Goal: Task Accomplishment & Management: Manage account settings

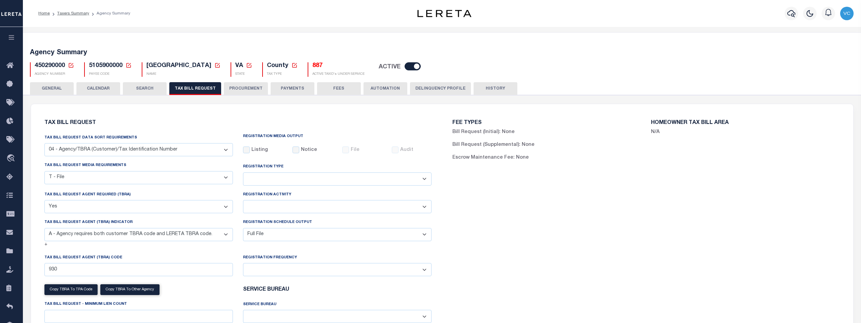
select select "28"
select select "22"
select select "true"
select select "9"
select select "1"
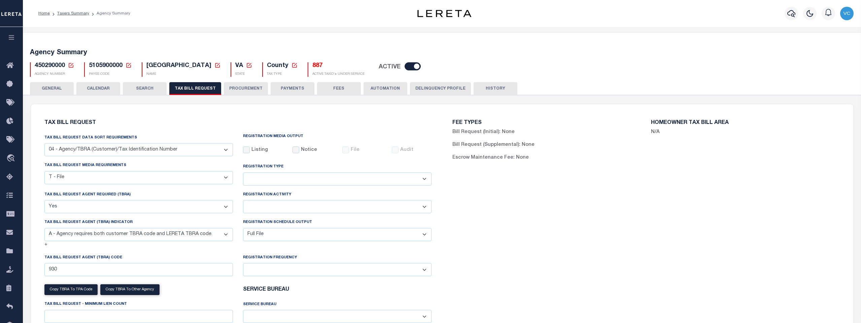
select select
select select "100"
click at [70, 64] on icon at bounding box center [71, 65] width 6 height 6
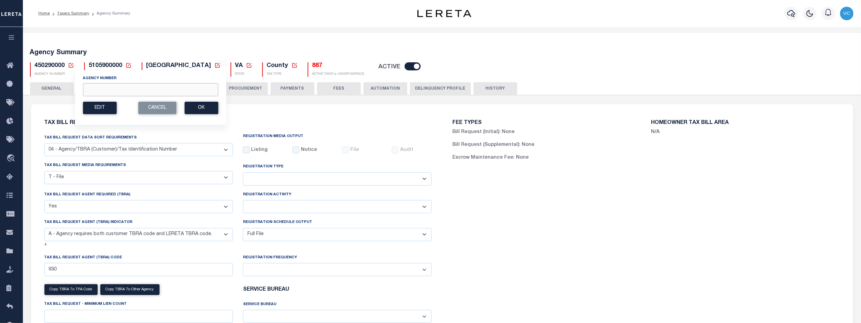
click at [89, 90] on input "Agency Number" at bounding box center [150, 89] width 135 height 13
type input "160900101"
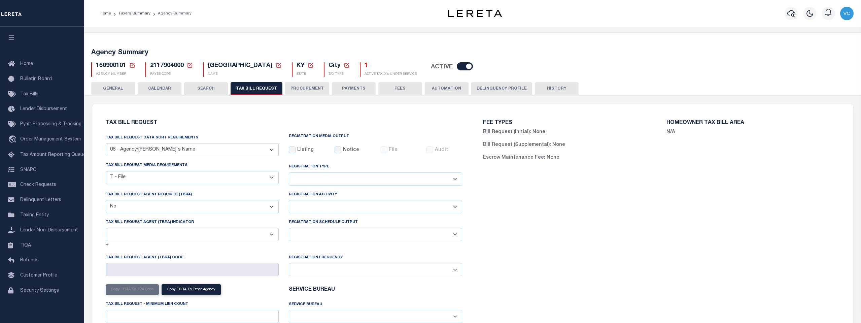
select select "29"
select select "22"
select select "false"
select select
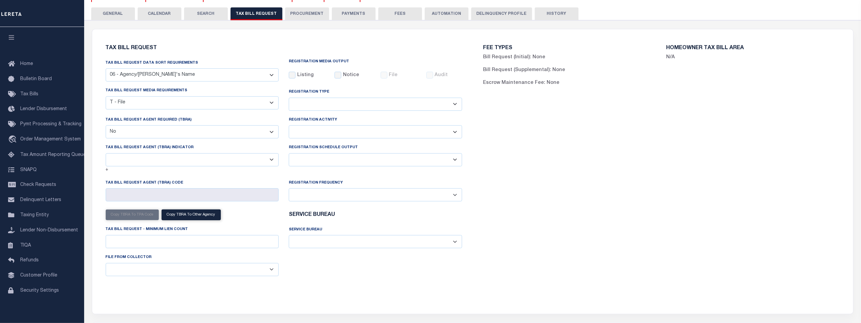
scroll to position [75, 0]
click at [271, 162] on select "A - Agency requires both customer TBRA code and LERETA TBRA code. B - Agency re…" at bounding box center [192, 159] width 173 height 13
select select "15"
click at [106, 154] on select "A - Agency requires both customer TBRA code and LERETA TBRA code. B - Agency re…" at bounding box center [192, 159] width 173 height 13
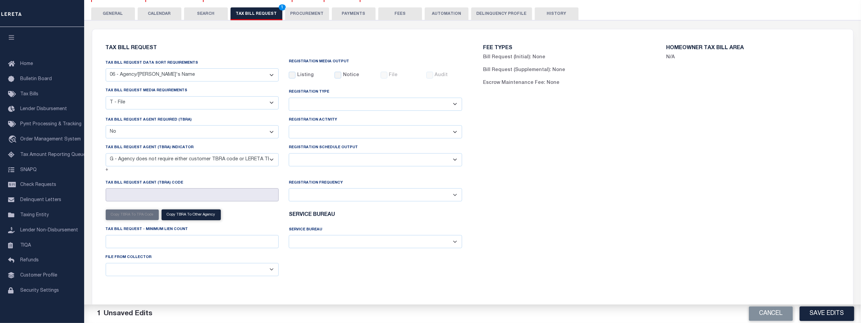
click at [116, 195] on input "Tax Bill Request Agent (TBRA) Code" at bounding box center [192, 194] width 173 height 13
click at [456, 162] on select "Delta File Full File" at bounding box center [375, 159] width 173 height 13
select select "1"
click at [289, 154] on select "Delta File Full File" at bounding box center [375, 159] width 173 height 13
click at [827, 311] on button "Save Edits" at bounding box center [827, 313] width 55 height 14
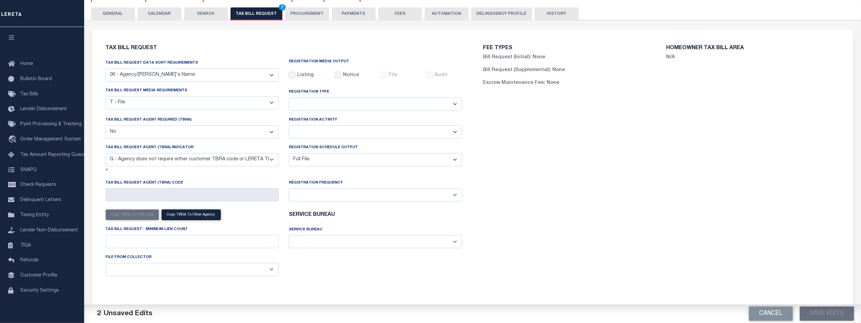
click at [244, 13] on button "TAX BILL REQUEST 2" at bounding box center [257, 13] width 52 height 13
click at [255, 13] on button "TAX BILL REQUEST 2" at bounding box center [257, 13] width 52 height 13
click at [279, 7] on span "2" at bounding box center [282, 7] width 7 height 6
click at [827, 317] on button "Save Edits" at bounding box center [827, 313] width 55 height 14
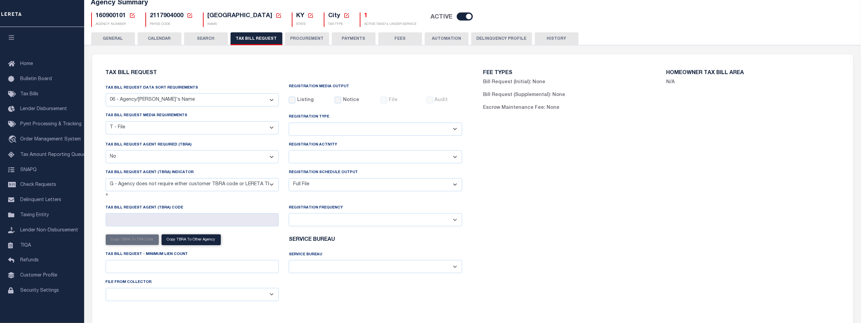
scroll to position [0, 0]
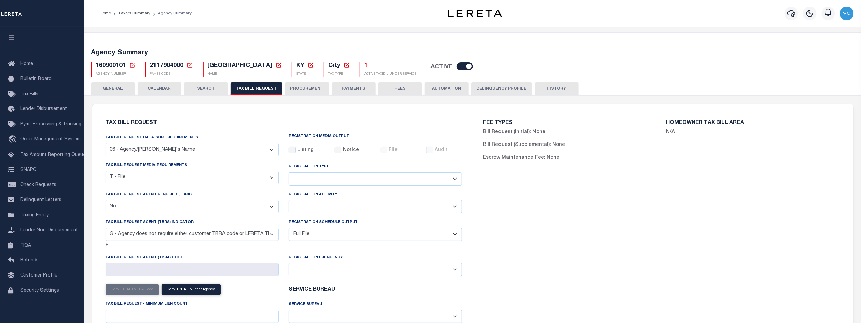
click at [131, 64] on icon at bounding box center [132, 65] width 6 height 6
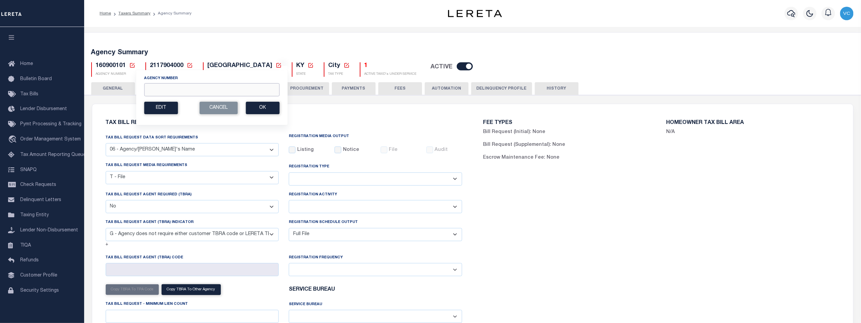
click at [149, 88] on input "Agency Number" at bounding box center [211, 89] width 135 height 13
type input "160900601"
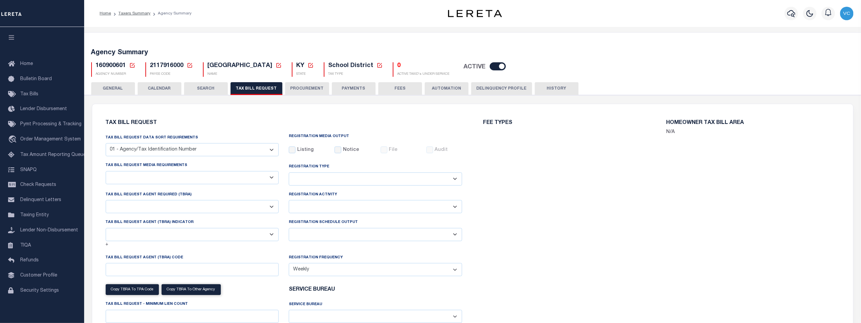
select select "27"
checkbox input "false"
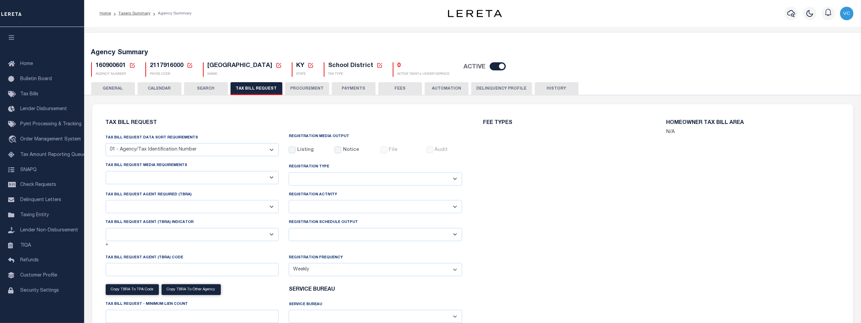
select select "22"
select select "false"
select select "15"
select select
select select "1"
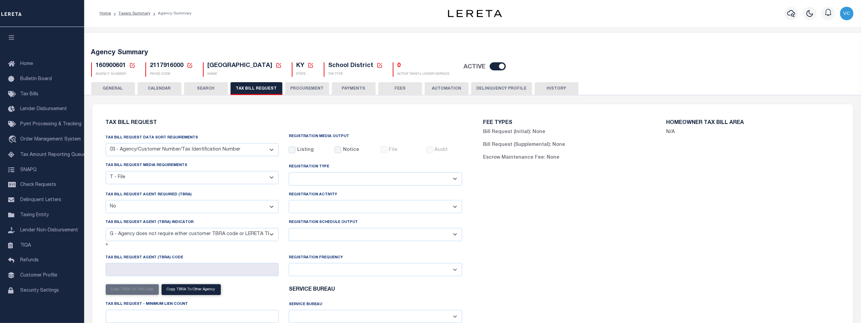
scroll to position [75, 0]
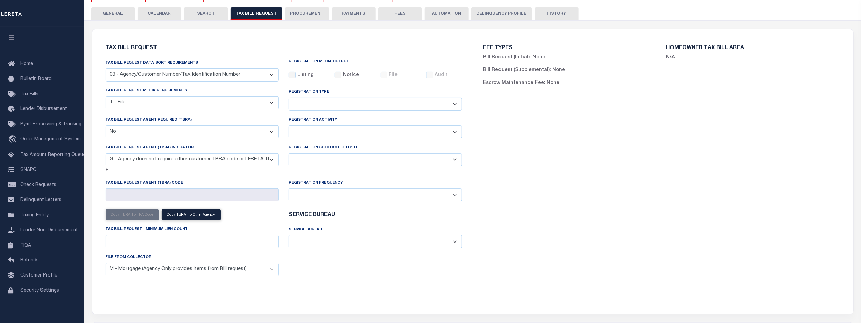
click at [455, 161] on select "Delta File Full File" at bounding box center [375, 159] width 173 height 13
select select "1"
click at [289, 154] on select "Delta File Full File" at bounding box center [375, 159] width 173 height 13
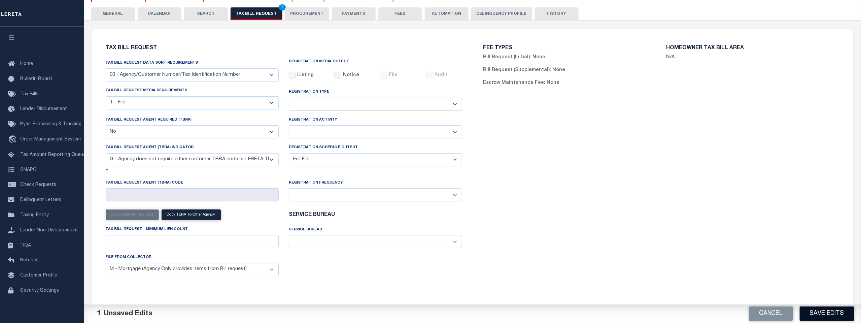
click at [822, 310] on button "Save Edits" at bounding box center [827, 313] width 55 height 14
click at [279, 6] on span "1" at bounding box center [282, 7] width 7 height 6
click at [815, 311] on button "Save Edits" at bounding box center [827, 313] width 55 height 14
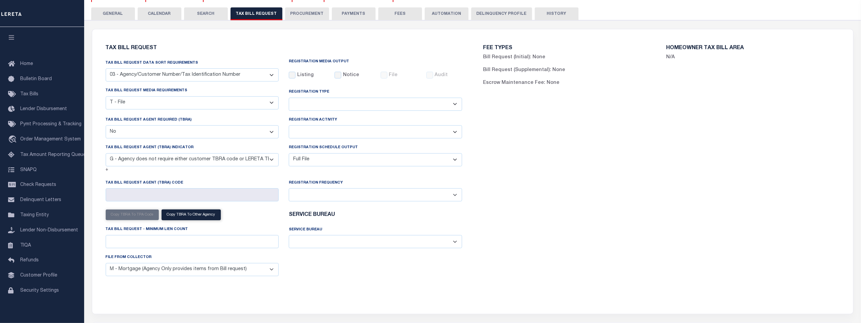
scroll to position [0, 0]
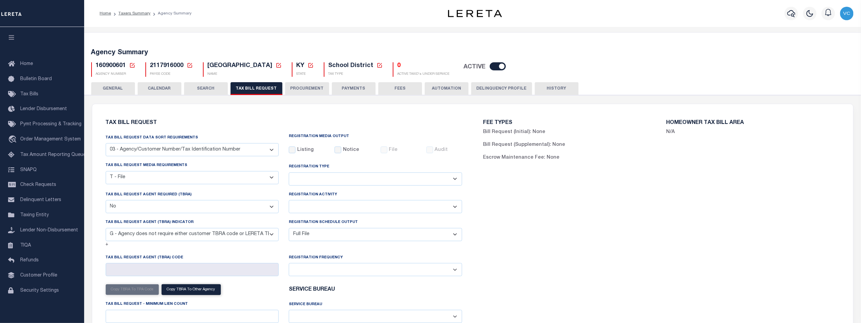
click at [131, 65] on icon at bounding box center [132, 65] width 6 height 6
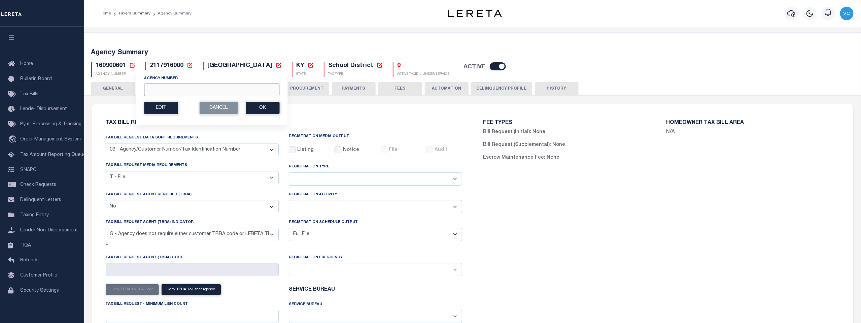
click at [148, 89] on input "Agency Number" at bounding box center [211, 89] width 135 height 13
type input "160930103"
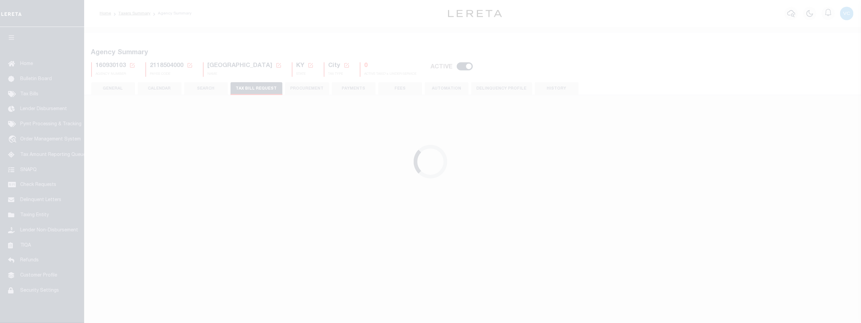
select select "27"
checkbox input "false"
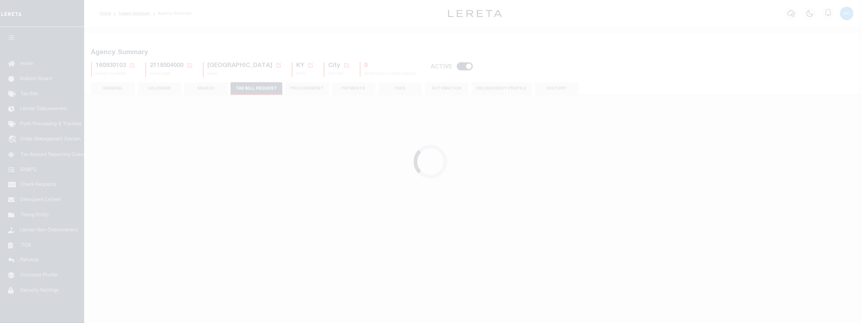
select select "22"
select select "false"
select select
select select "1"
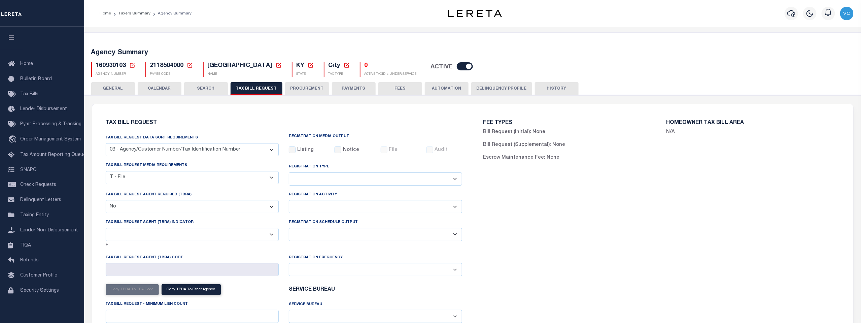
click at [271, 228] on select "A - Agency requires both customer TBRA code and LERETA TBRA code. B - Agency re…" at bounding box center [192, 234] width 173 height 13
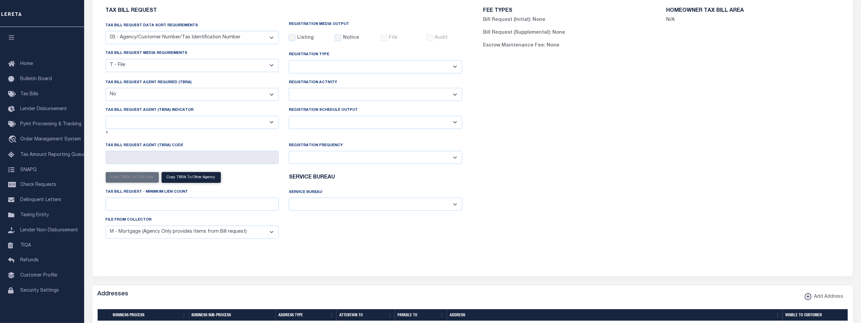
scroll to position [112, 0]
select select "15"
click at [106, 116] on select "A - Agency requires both customer TBRA code and LERETA TBRA code. B - Agency re…" at bounding box center [192, 122] width 173 height 13
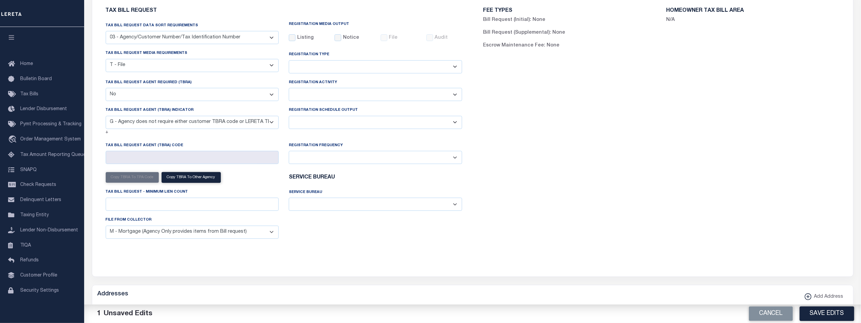
click at [453, 122] on select "Delta File Full File" at bounding box center [375, 122] width 173 height 13
select select "1"
click at [289, 116] on select "Delta File Full File" at bounding box center [375, 122] width 173 height 13
click at [824, 314] on button "Save Edits" at bounding box center [827, 313] width 55 height 14
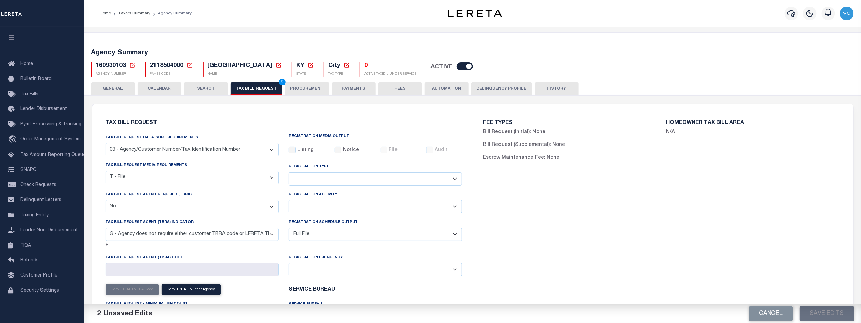
click at [279, 80] on span "2" at bounding box center [282, 82] width 7 height 6
click at [821, 313] on button "Save Edits" at bounding box center [827, 313] width 55 height 14
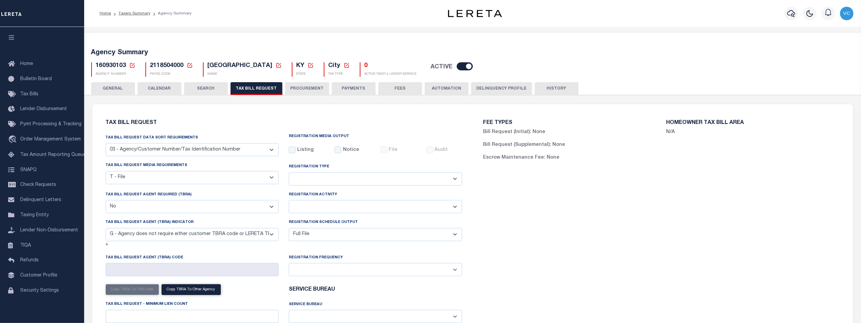
click at [132, 65] on icon at bounding box center [132, 65] width 6 height 6
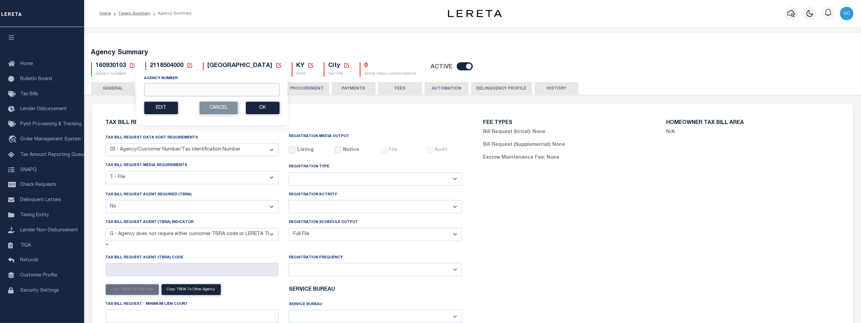
click at [157, 89] on input "Agency Number" at bounding box center [211, 89] width 135 height 13
type input "160250101"
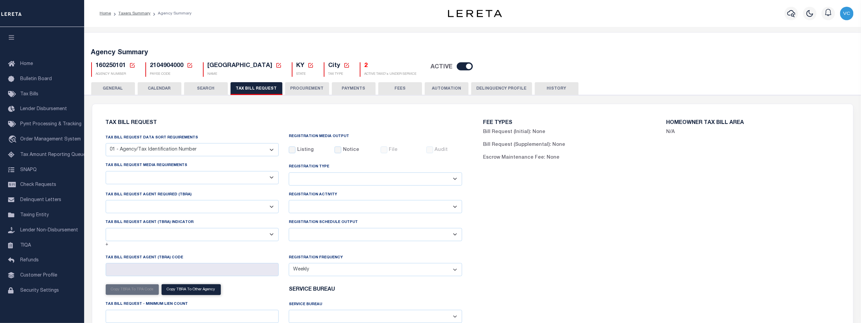
select select "29"
checkbox input "false"
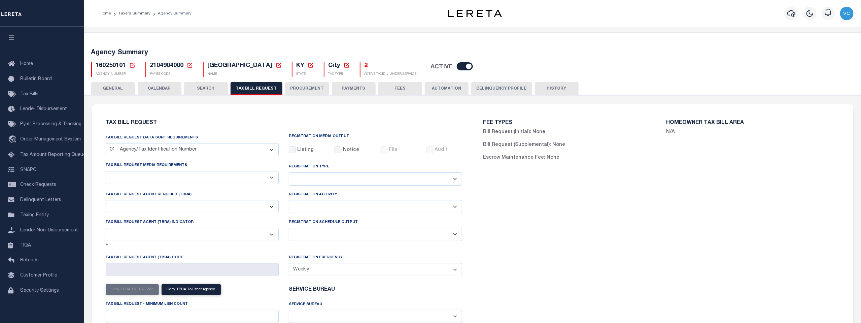
select select "22"
select select "false"
select select "15"
select select
select select "1"
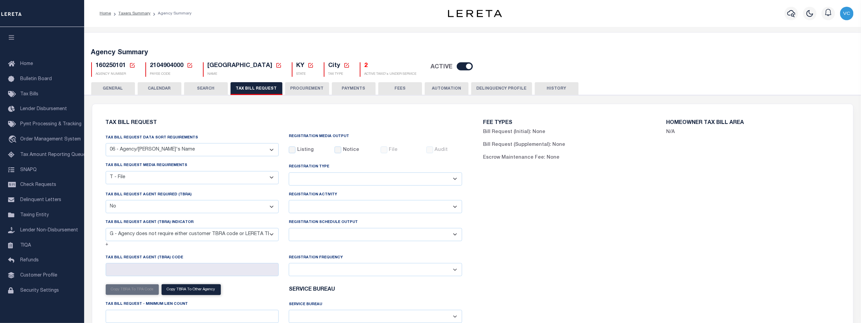
click at [455, 228] on select "Delta File Full File" at bounding box center [375, 234] width 173 height 13
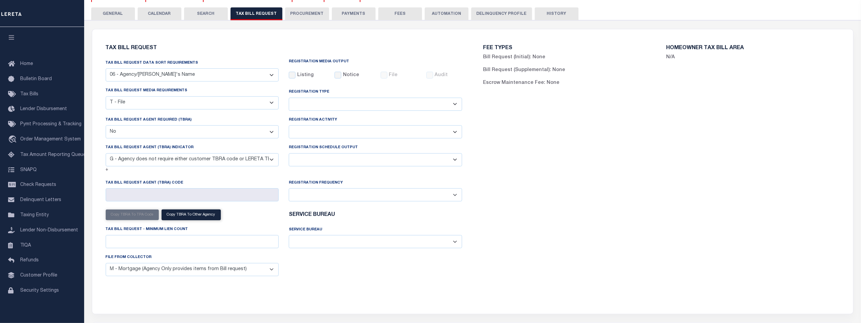
scroll to position [75, 0]
select select "1"
click at [289, 154] on select "Delta File Full File" at bounding box center [375, 159] width 173 height 13
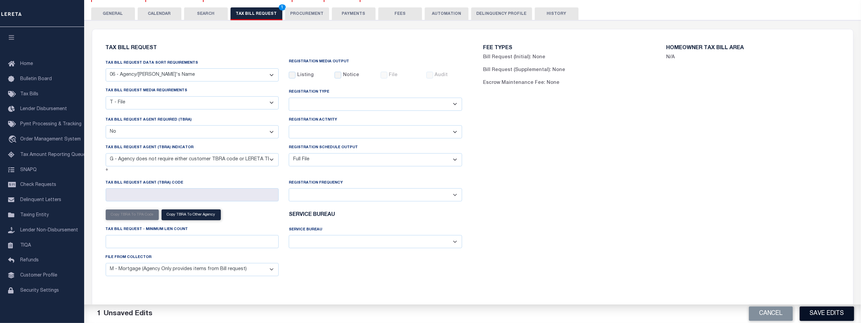
click at [829, 317] on button "Save Edits" at bounding box center [827, 313] width 55 height 14
click at [823, 314] on div "Cancel Save Edits" at bounding box center [667, 313] width 388 height 19
click at [279, 7] on span "1" at bounding box center [282, 7] width 7 height 6
click at [822, 313] on button "Save Edits" at bounding box center [827, 313] width 55 height 14
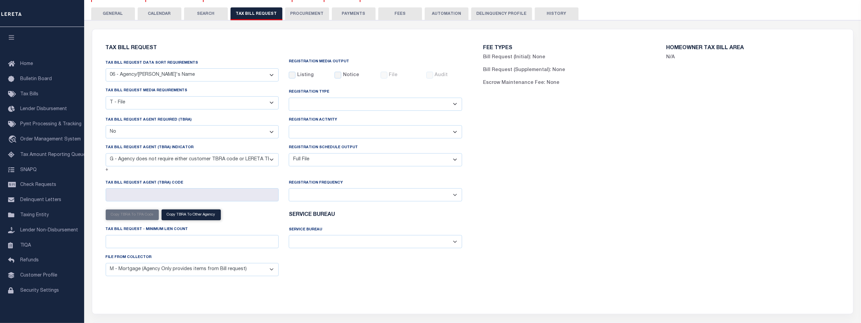
scroll to position [0, 0]
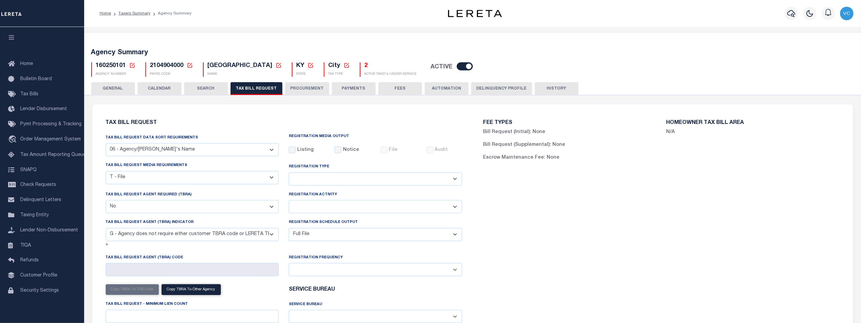
click at [132, 64] on icon at bounding box center [132, 65] width 5 height 5
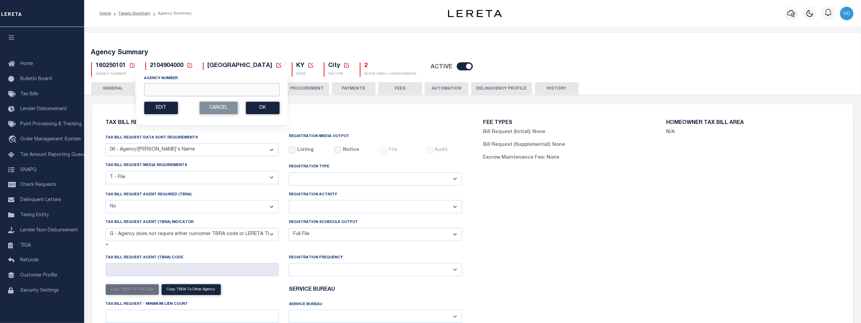
click at [147, 88] on input "Agency Number" at bounding box center [211, 89] width 135 height 13
type input "160150000"
click at [263, 108] on button "Ok" at bounding box center [263, 108] width 34 height 12
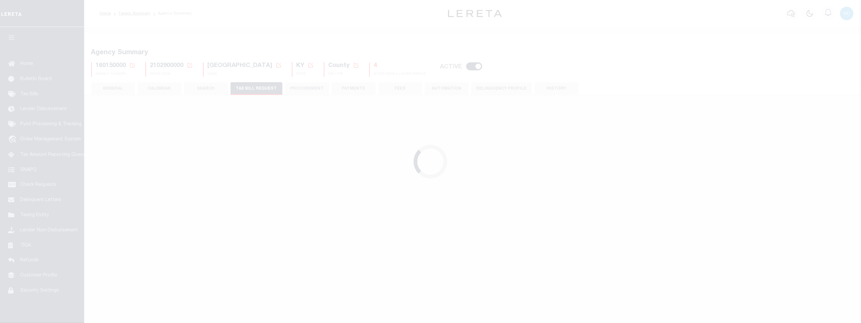
select select "27"
checkbox input "false"
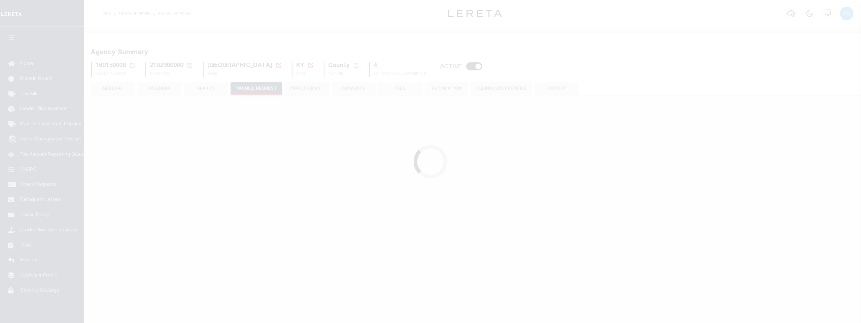
select select "22"
select select "false"
select select "15"
select select
select select "1"
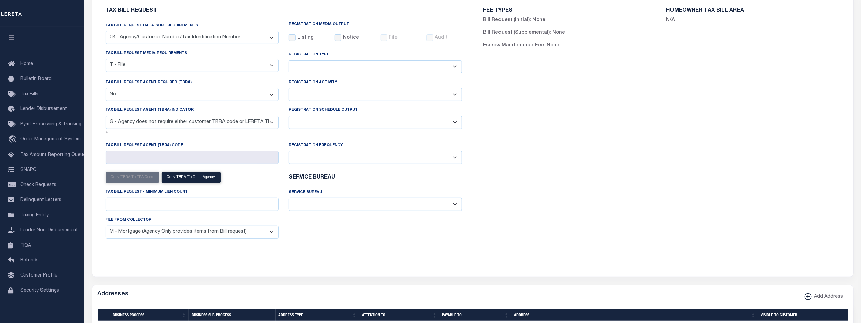
click at [454, 124] on select "Delta File Full File" at bounding box center [375, 122] width 173 height 13
select select "1"
click at [289, 116] on select "Delta File Full File" at bounding box center [375, 122] width 173 height 13
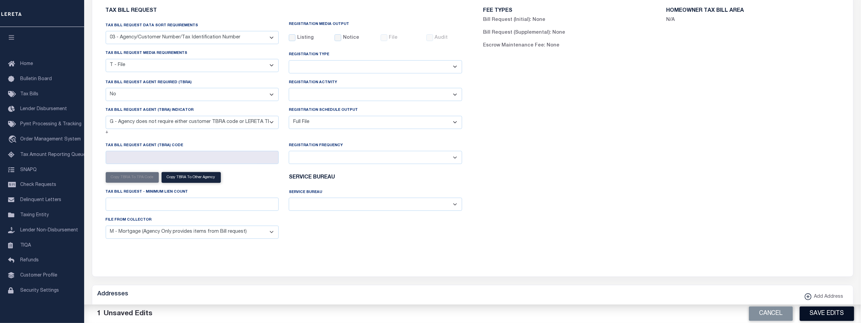
click at [831, 313] on button "Save Edits" at bounding box center [827, 313] width 55 height 14
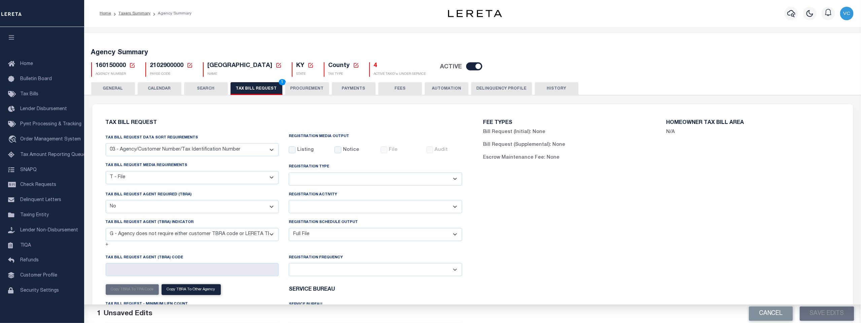
click at [279, 81] on span "1" at bounding box center [282, 82] width 7 height 6
click at [829, 313] on button "Save Edits" at bounding box center [827, 313] width 55 height 14
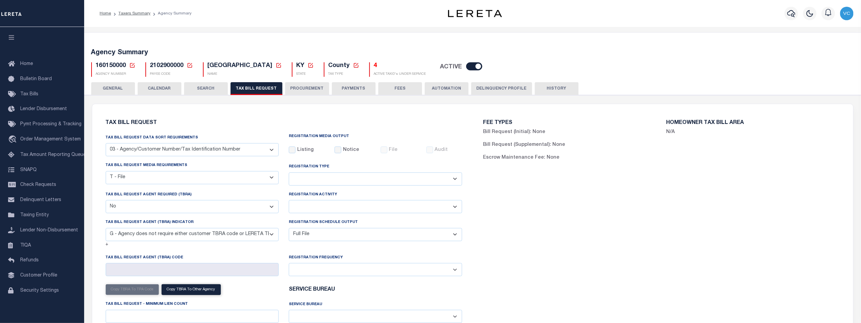
click at [132, 66] on icon at bounding box center [132, 65] width 6 height 6
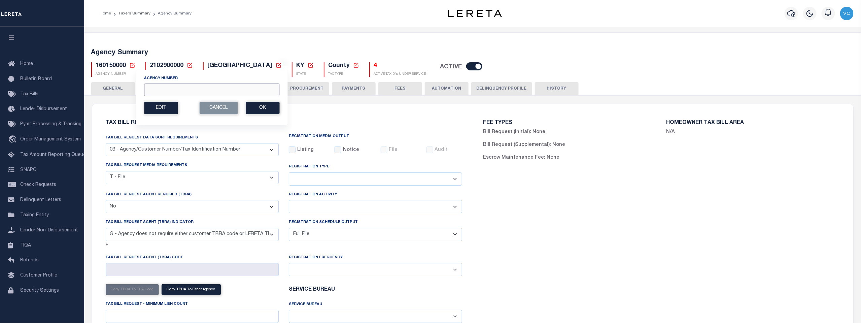
click at [161, 87] on input "Agency Number" at bounding box center [211, 89] width 135 height 13
type input "160158801"
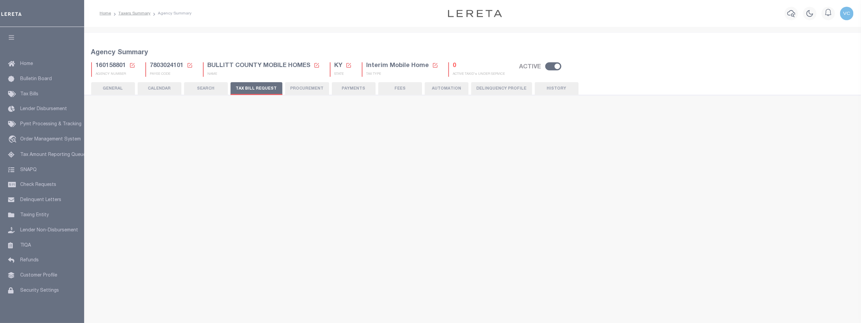
select select "27"
checkbox input "false"
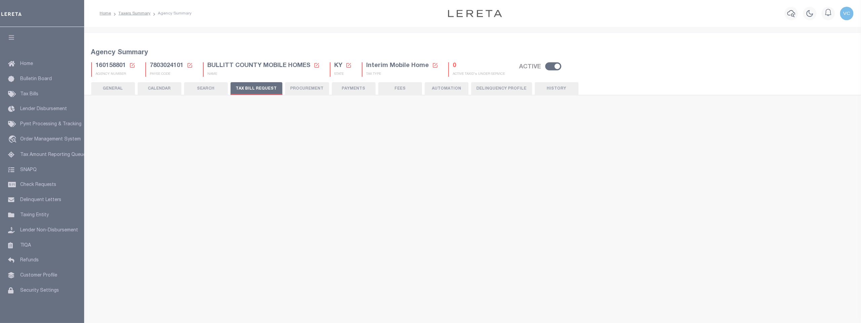
select select "23"
select select "false"
select select
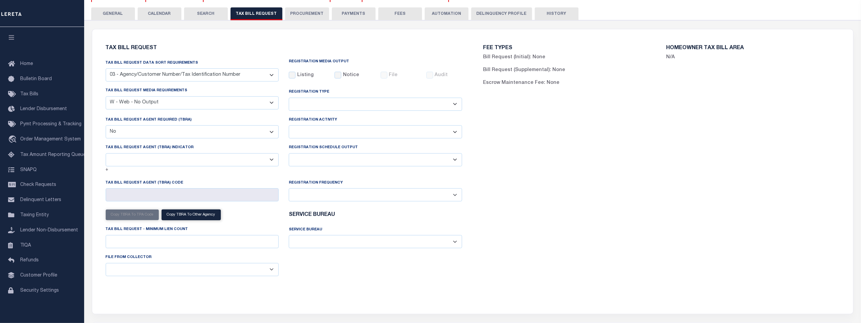
drag, startPoint x: 271, startPoint y: 160, endPoint x: 263, endPoint y: 160, distance: 8.1
click at [271, 160] on select "A - Agency requires both customer TBRA code and LERETA TBRA code. B - Agency re…" at bounding box center [192, 159] width 173 height 13
select select "15"
click at [106, 154] on select "A - Agency requires both customer TBRA code and LERETA TBRA code. B - Agency re…" at bounding box center [192, 159] width 173 height 13
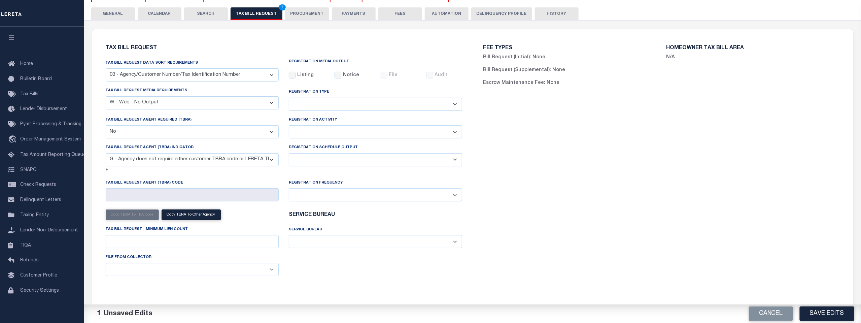
click at [455, 163] on select "Delta File Full File" at bounding box center [375, 159] width 173 height 13
select select "1"
click at [289, 154] on select "Delta File Full File" at bounding box center [375, 159] width 173 height 13
click at [816, 312] on button "Save Edits" at bounding box center [827, 313] width 55 height 14
click at [266, 9] on button "TAX BILL REQUEST 2" at bounding box center [257, 13] width 52 height 13
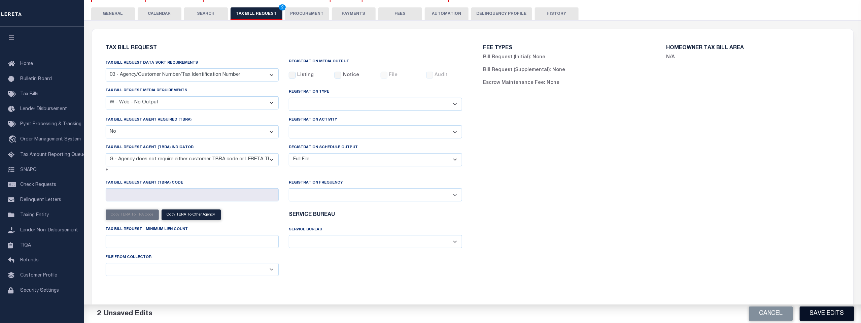
click at [823, 314] on button "Save Edits" at bounding box center [827, 313] width 55 height 14
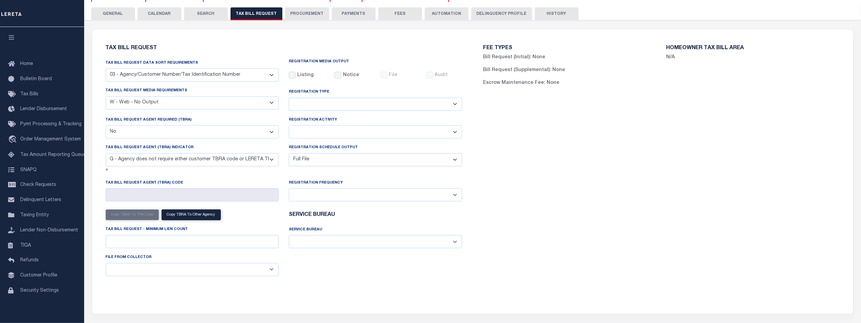
scroll to position [0, 0]
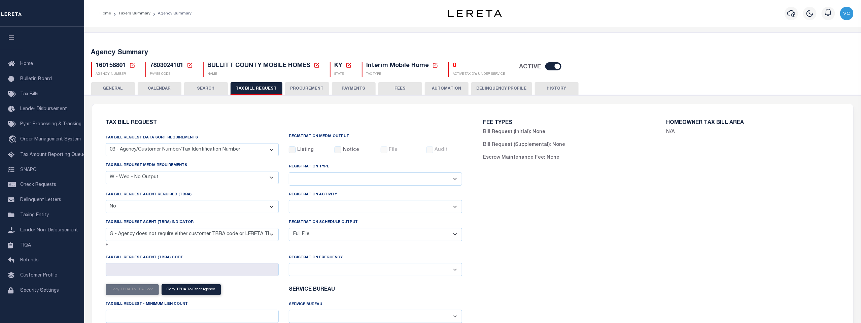
click at [132, 65] on icon at bounding box center [132, 65] width 5 height 5
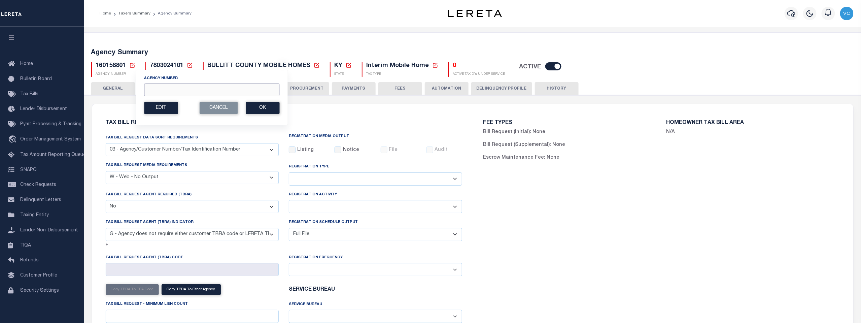
click at [150, 91] on input "Agency Number" at bounding box center [211, 89] width 135 height 13
type input "160150000"
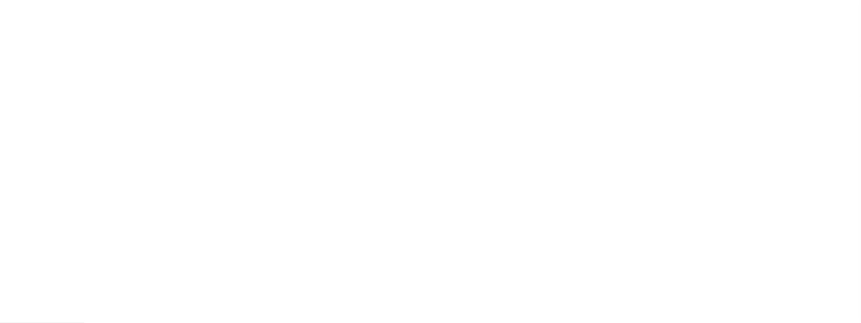
select select "27"
select select "22"
select select "false"
select select "15"
select select "1"
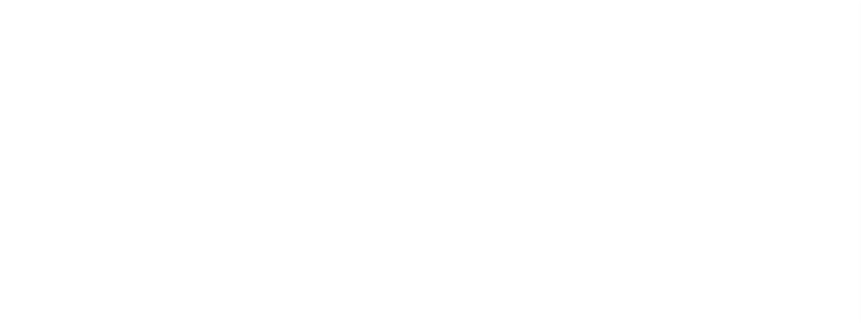
select select
select select "1"
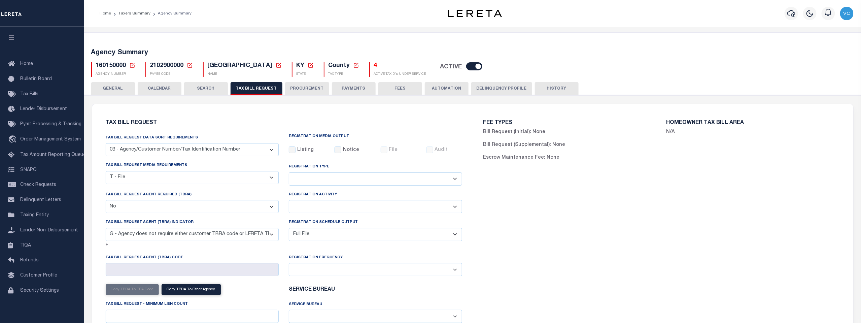
click at [132, 64] on icon at bounding box center [132, 65] width 6 height 6
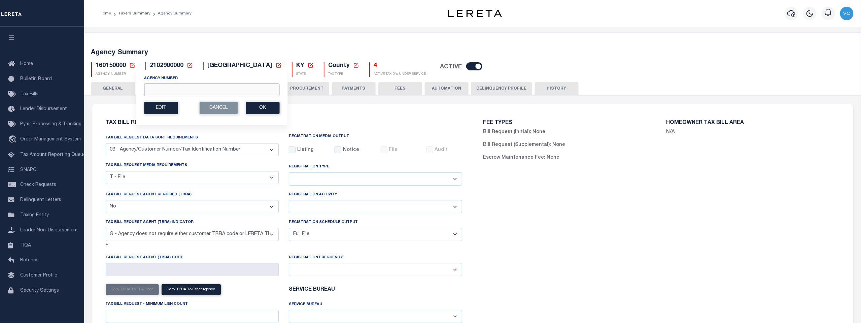
click at [158, 86] on input "Agency Number" at bounding box center [211, 89] width 135 height 13
type input "161050000"
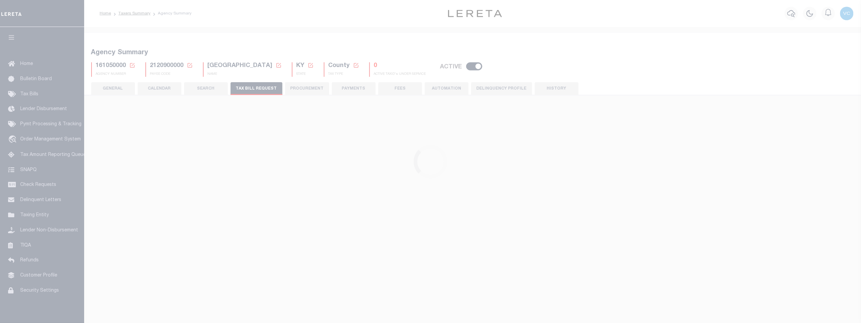
select select "27"
checkbox input "false"
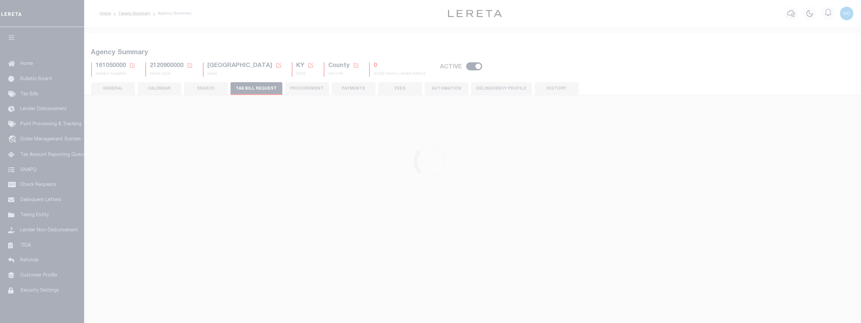
select select "20"
select select "false"
select select "15"
select select
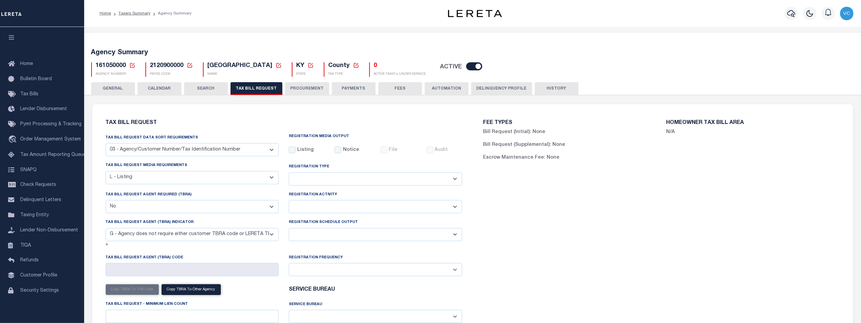
click at [457, 236] on select "Delta File Full File" at bounding box center [375, 234] width 173 height 13
select select "1"
click at [289, 229] on select "Delta File Full File" at bounding box center [375, 234] width 173 height 13
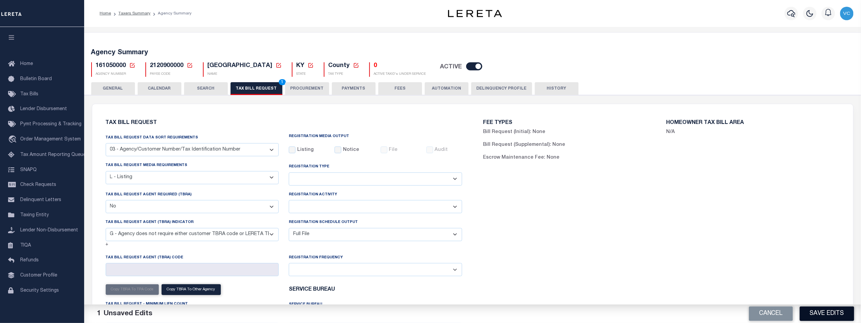
click at [818, 314] on button "Save Edits" at bounding box center [827, 313] width 55 height 14
click at [279, 82] on span "1" at bounding box center [282, 82] width 7 height 6
click at [815, 316] on button "Save Edits" at bounding box center [827, 313] width 55 height 14
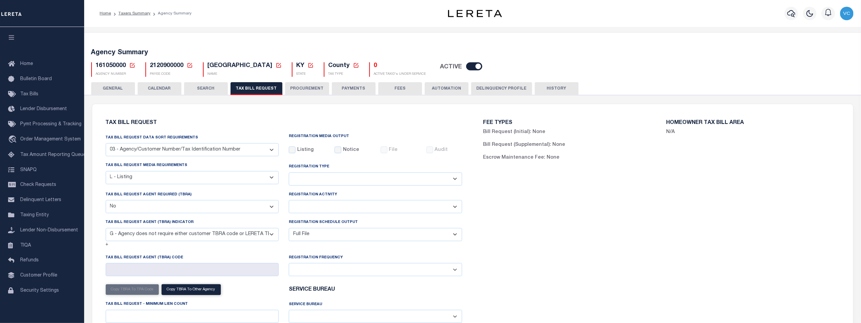
click at [132, 65] on icon at bounding box center [132, 65] width 5 height 5
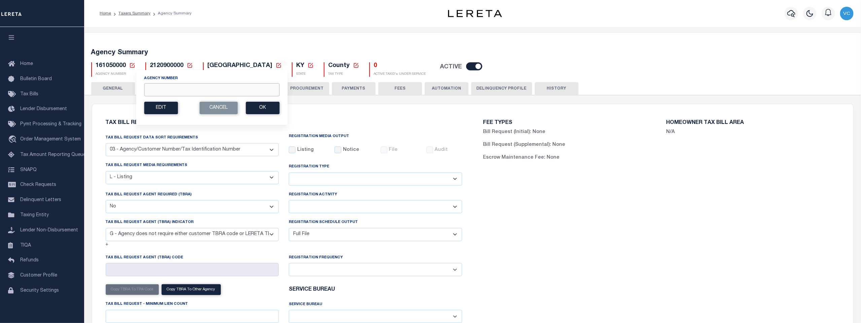
click at [151, 84] on input "Agency Number" at bounding box center [211, 89] width 135 height 13
type input "161058801"
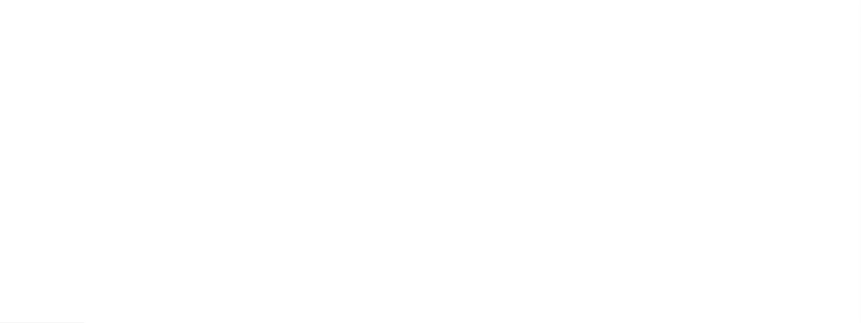
select select "27"
checkbox input "false"
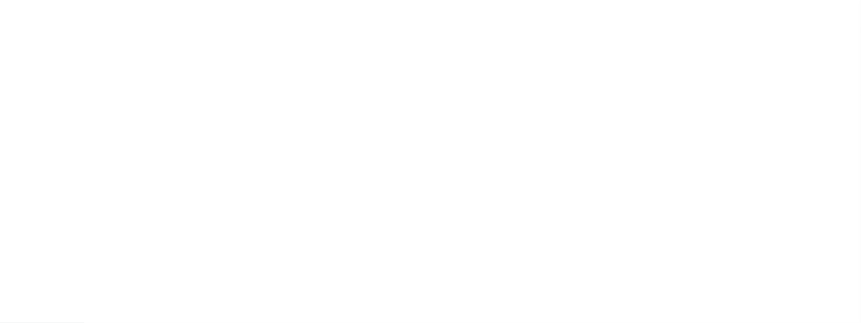
select select "20"
select select "false"
select select
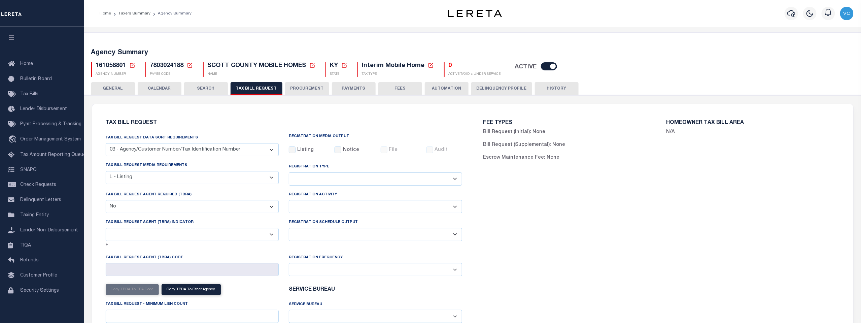
click at [271, 235] on select "A - Agency requires both customer TBRA code and LERETA TBRA code. B - Agency re…" at bounding box center [192, 234] width 173 height 13
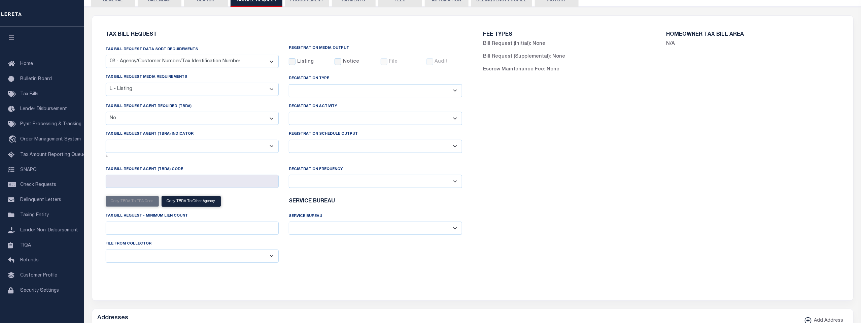
scroll to position [112, 0]
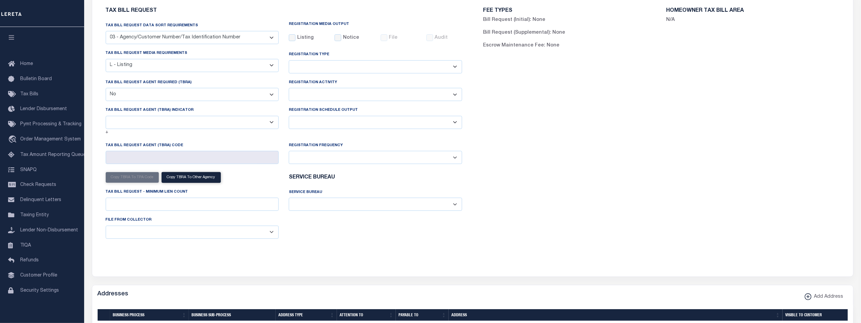
click at [273, 121] on select "A - Agency requires both customer TBRA code and LERETA TBRA code. B - Agency re…" at bounding box center [192, 122] width 173 height 13
select select "15"
click at [106, 116] on select "A - Agency requires both customer TBRA code and LERETA TBRA code. B - Agency re…" at bounding box center [192, 122] width 173 height 13
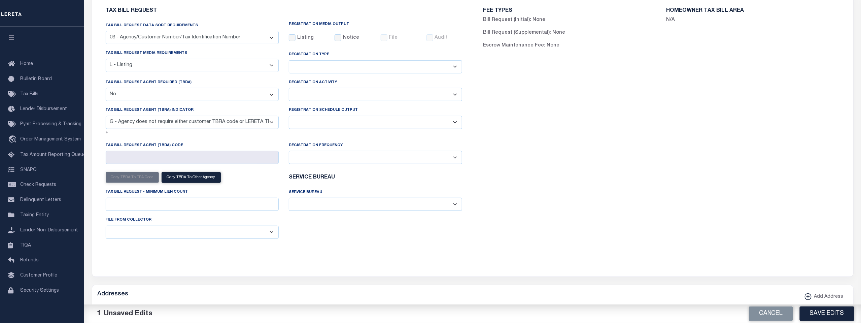
click at [454, 125] on select "Delta File Full File" at bounding box center [375, 122] width 173 height 13
select select "1"
click at [289, 116] on select "Delta File Full File" at bounding box center [375, 122] width 173 height 13
click at [819, 311] on button "Save Edits" at bounding box center [827, 313] width 55 height 14
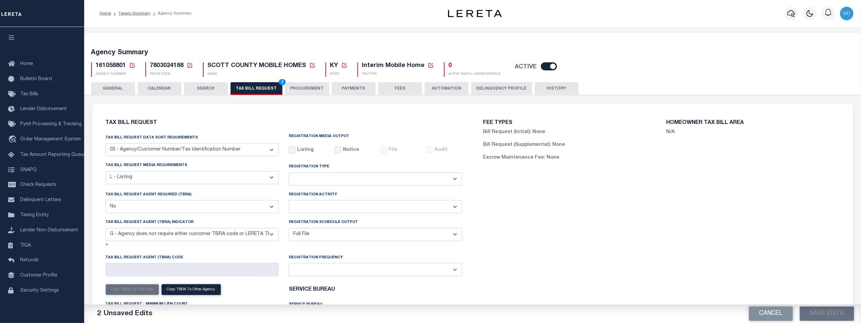
click at [246, 87] on button "TAX BILL REQUEST 2" at bounding box center [257, 88] width 52 height 13
click at [279, 82] on span "2" at bounding box center [282, 82] width 7 height 6
click at [826, 311] on button "Save Edits" at bounding box center [827, 313] width 55 height 14
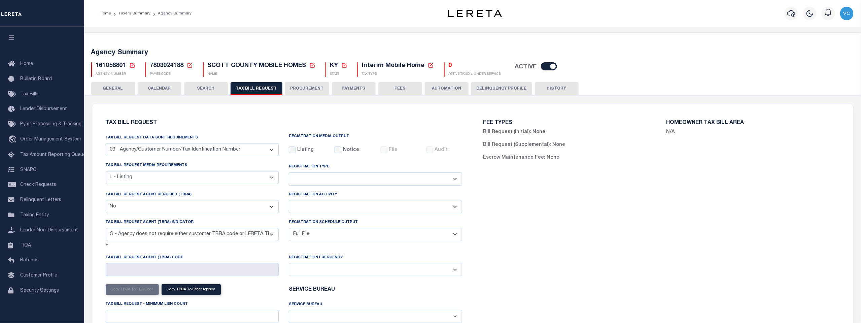
click at [131, 65] on icon at bounding box center [132, 65] width 6 height 6
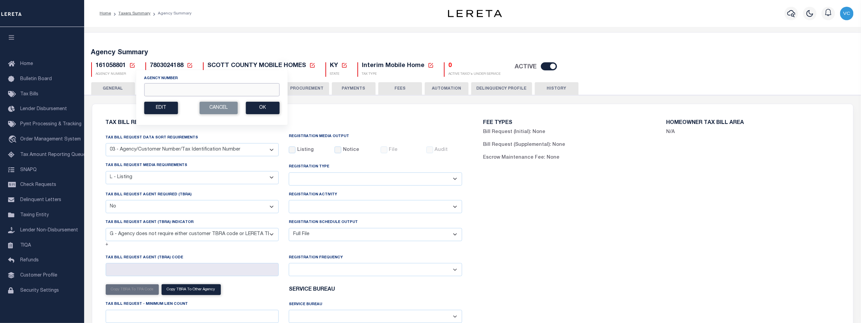
click at [148, 87] on input "Agency Number" at bounding box center [211, 89] width 135 height 13
type input "160930000"
click at [256, 110] on button "Ok" at bounding box center [263, 108] width 34 height 12
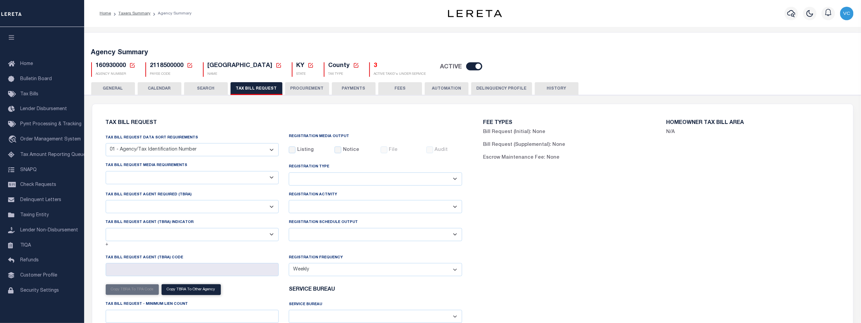
select select "27"
checkbox input "false"
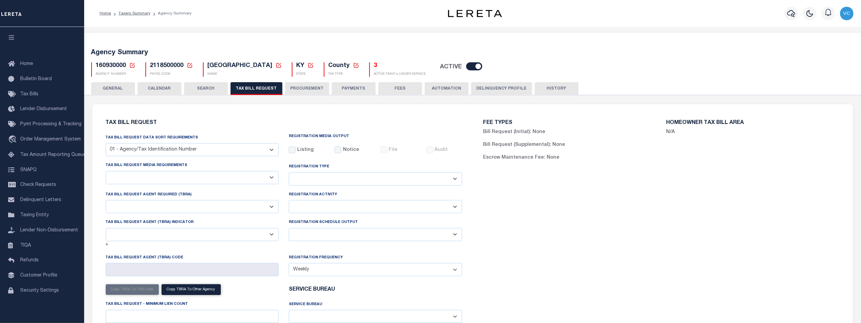
select select "22"
select select "false"
select select
select select "1"
drag, startPoint x: 272, startPoint y: 161, endPoint x: 250, endPoint y: 166, distance: 21.9
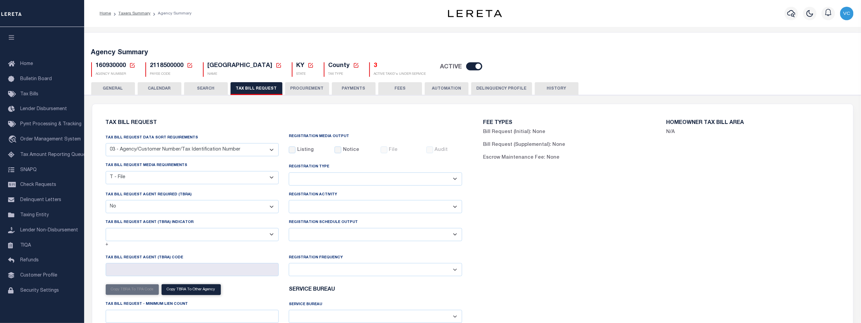
click at [272, 228] on select "A - Agency requires both customer TBRA code and LERETA TBRA code. B - Agency re…" at bounding box center [192, 234] width 173 height 13
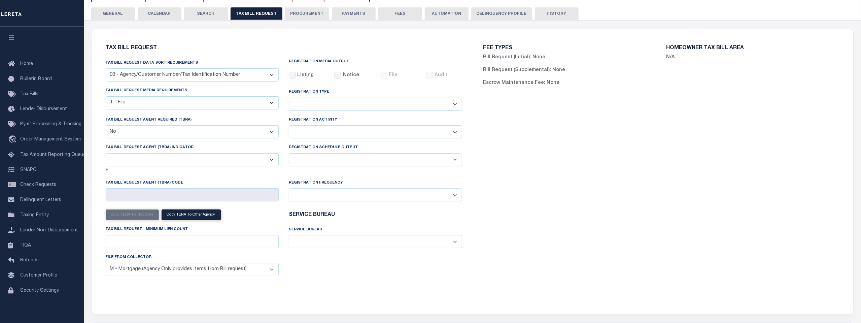
select select "15"
click at [106, 154] on select "A - Agency requires both customer TBRA code and LERETA TBRA code. B - Agency re…" at bounding box center [192, 159] width 173 height 13
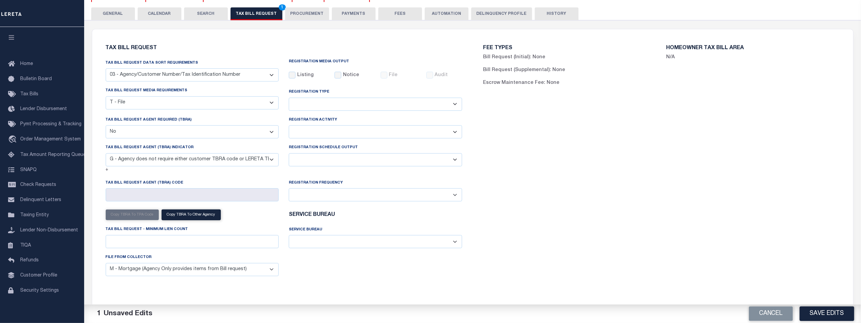
click at [455, 160] on select "Delta File Full File" at bounding box center [375, 159] width 173 height 13
select select "1"
click at [289, 154] on select "Delta File Full File" at bounding box center [375, 159] width 173 height 13
click at [825, 314] on button "Save Edits" at bounding box center [827, 313] width 55 height 14
click at [279, 7] on span "2" at bounding box center [282, 7] width 7 height 6
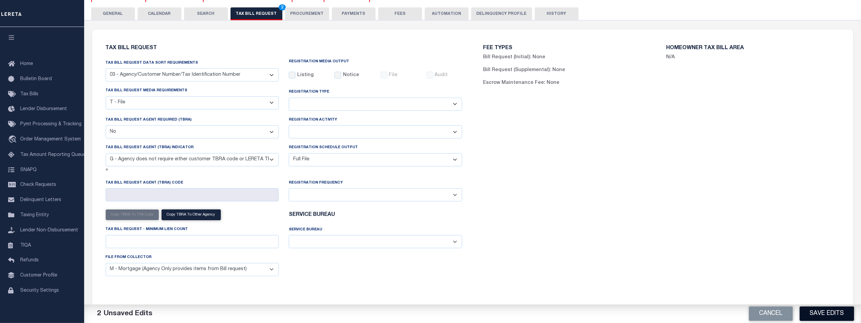
click at [818, 313] on button "Save Edits" at bounding box center [827, 313] width 55 height 14
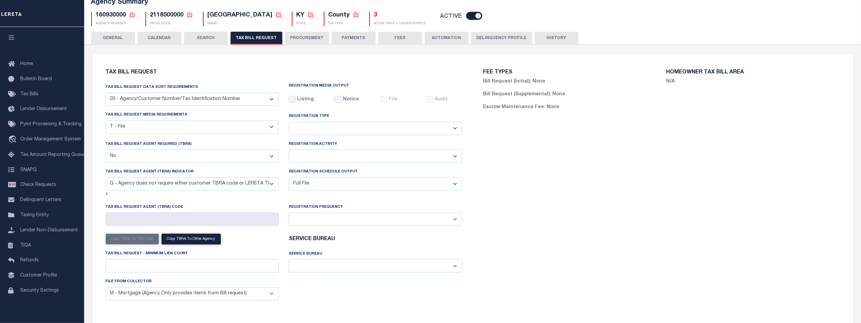
scroll to position [0, 0]
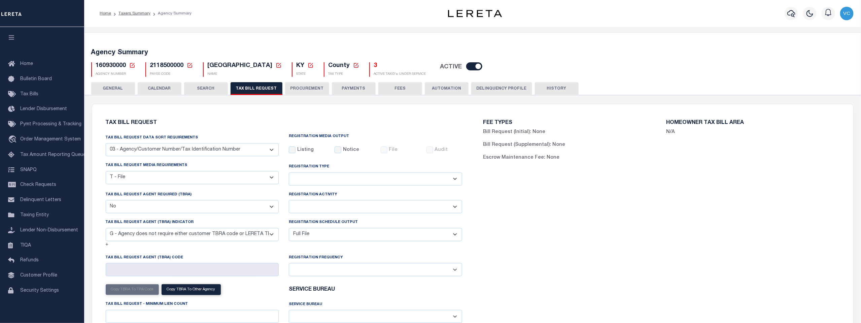
click at [130, 65] on icon at bounding box center [132, 65] width 6 height 6
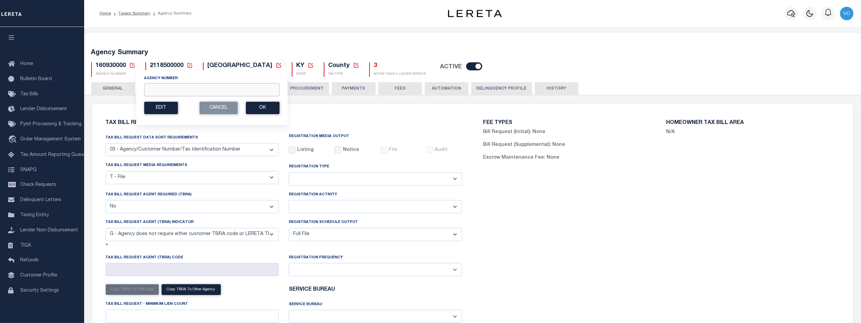
click at [147, 90] on input "Agency Number" at bounding box center [211, 89] width 135 height 13
type input "160938801"
click at [264, 108] on button "Ok" at bounding box center [263, 108] width 34 height 12
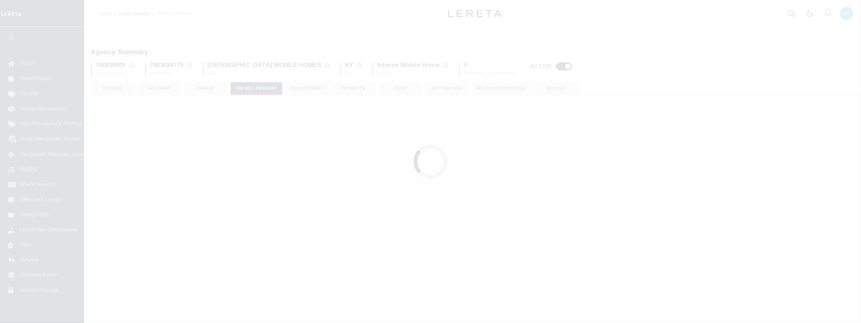
select select "27"
checkbox input "false"
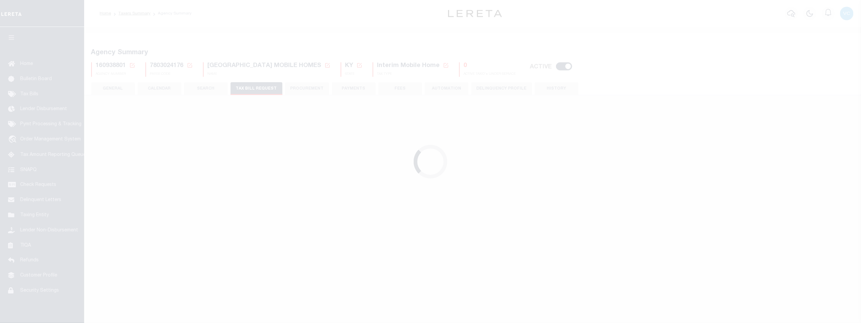
select select "20"
select select "false"
select select
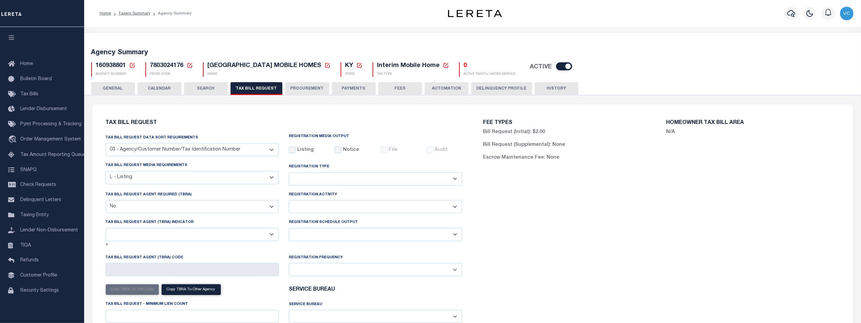
drag, startPoint x: 272, startPoint y: 235, endPoint x: 243, endPoint y: 230, distance: 28.9
click at [272, 235] on select "A - Agency requires both customer TBRA code and LERETA TBRA code. B - Agency re…" at bounding box center [192, 234] width 173 height 13
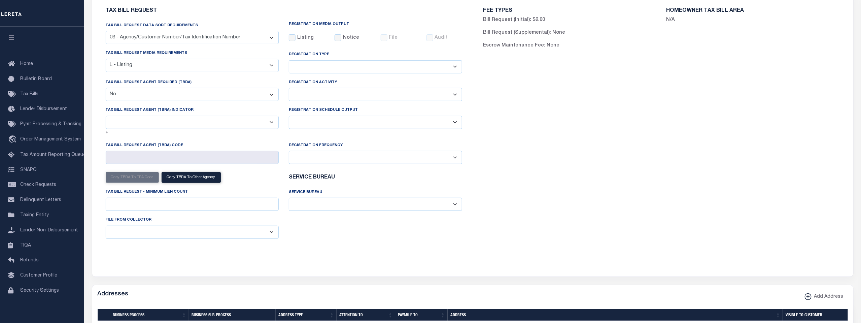
scroll to position [112, 0]
click at [272, 120] on select "A - Agency requires both customer TBRA code and LERETA TBRA code. B - Agency re…" at bounding box center [192, 122] width 173 height 13
select select "15"
click at [106, 116] on select "A - Agency requires both customer TBRA code and LERETA TBRA code. B - Agency re…" at bounding box center [192, 122] width 173 height 13
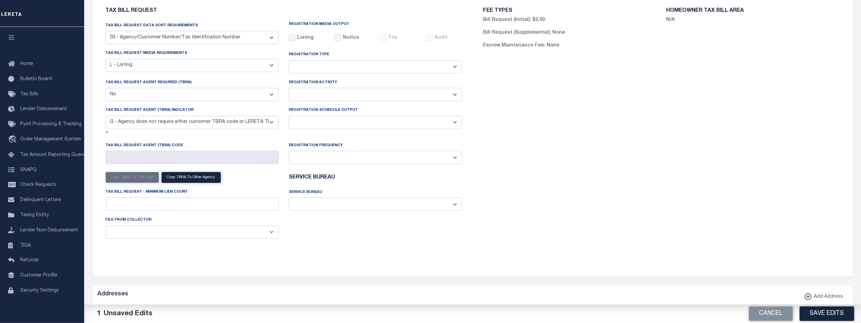
click at [455, 124] on select "Delta File Full File" at bounding box center [375, 122] width 173 height 13
select select "1"
click at [289, 116] on select "Delta File Full File" at bounding box center [375, 122] width 173 height 13
click at [816, 310] on button "Save Edits" at bounding box center [827, 313] width 55 height 14
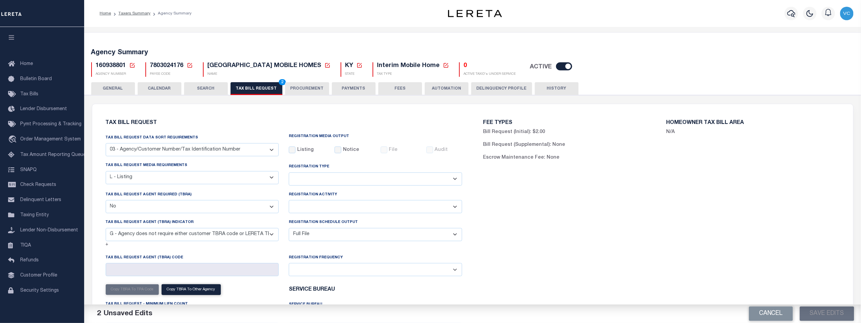
click at [279, 82] on span "2" at bounding box center [282, 82] width 7 height 6
click at [822, 315] on button "Save Edits" at bounding box center [827, 313] width 55 height 14
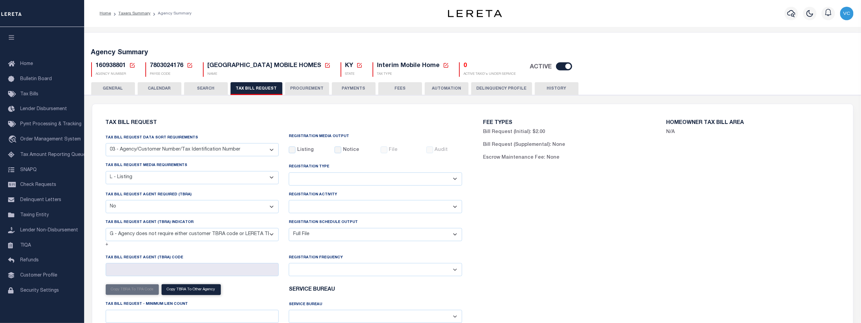
click at [132, 67] on icon at bounding box center [132, 65] width 5 height 5
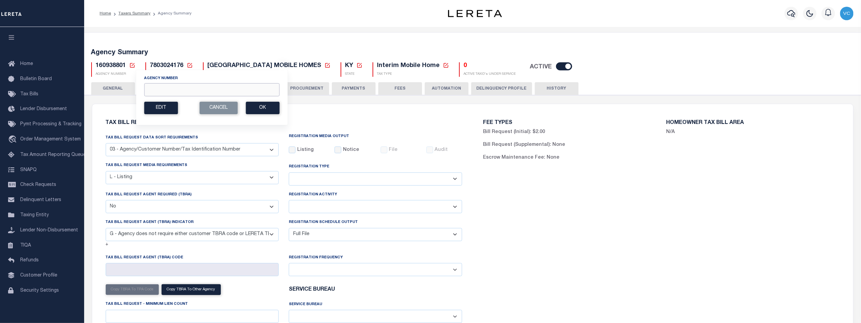
click at [149, 91] on input "Agency Number" at bounding box center [211, 89] width 135 height 13
type input "450290000"
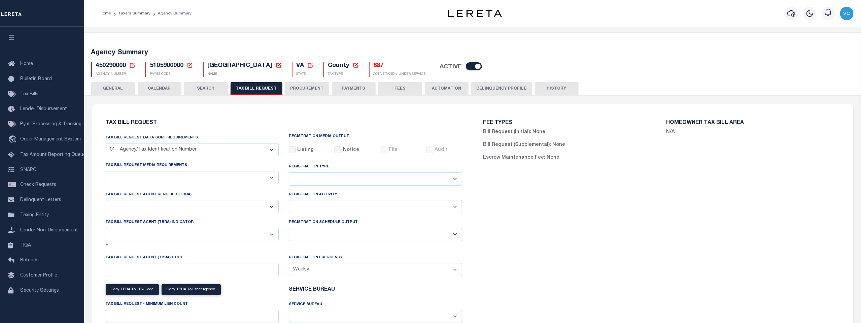
select select "28"
select select "22"
select select "true"
select select "9"
select select "1"
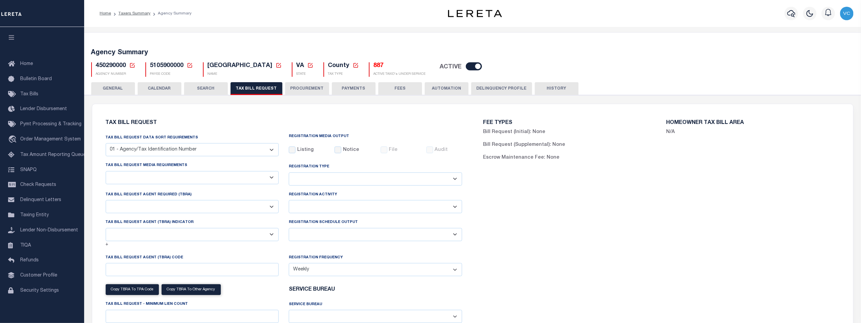
type input "930"
select select
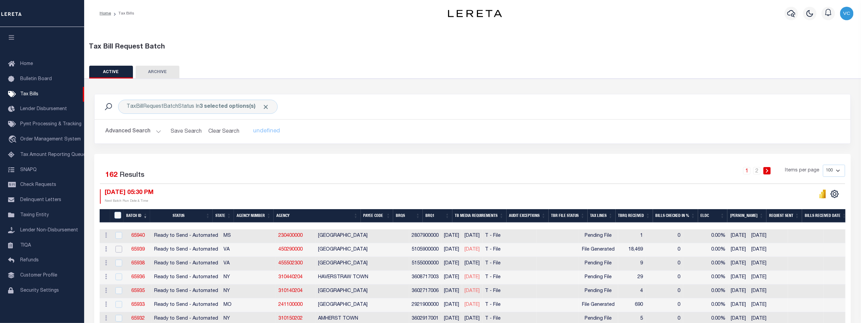
click at [118, 250] on input "checkbox" at bounding box center [118, 249] width 7 height 7
checkbox input "true"
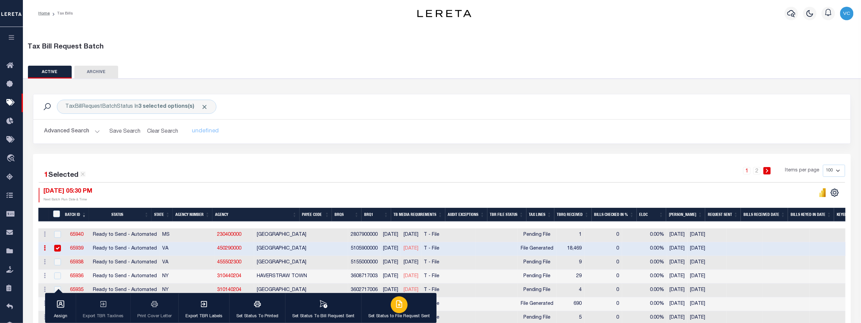
click at [392, 310] on div "button" at bounding box center [399, 304] width 17 height 17
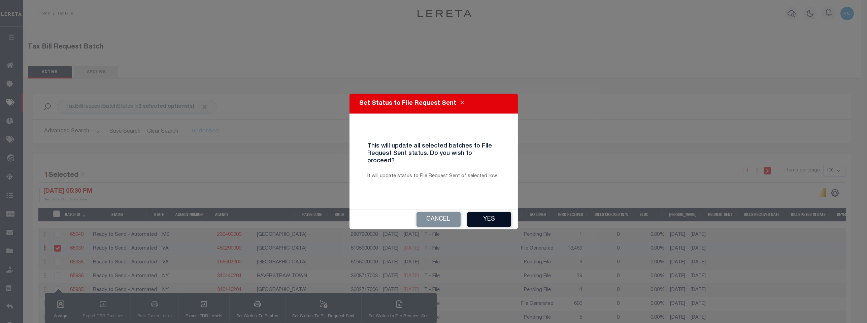
click at [479, 212] on button "Yes" at bounding box center [489, 219] width 44 height 14
